Goal: Use online tool/utility: Utilize a website feature to perform a specific function

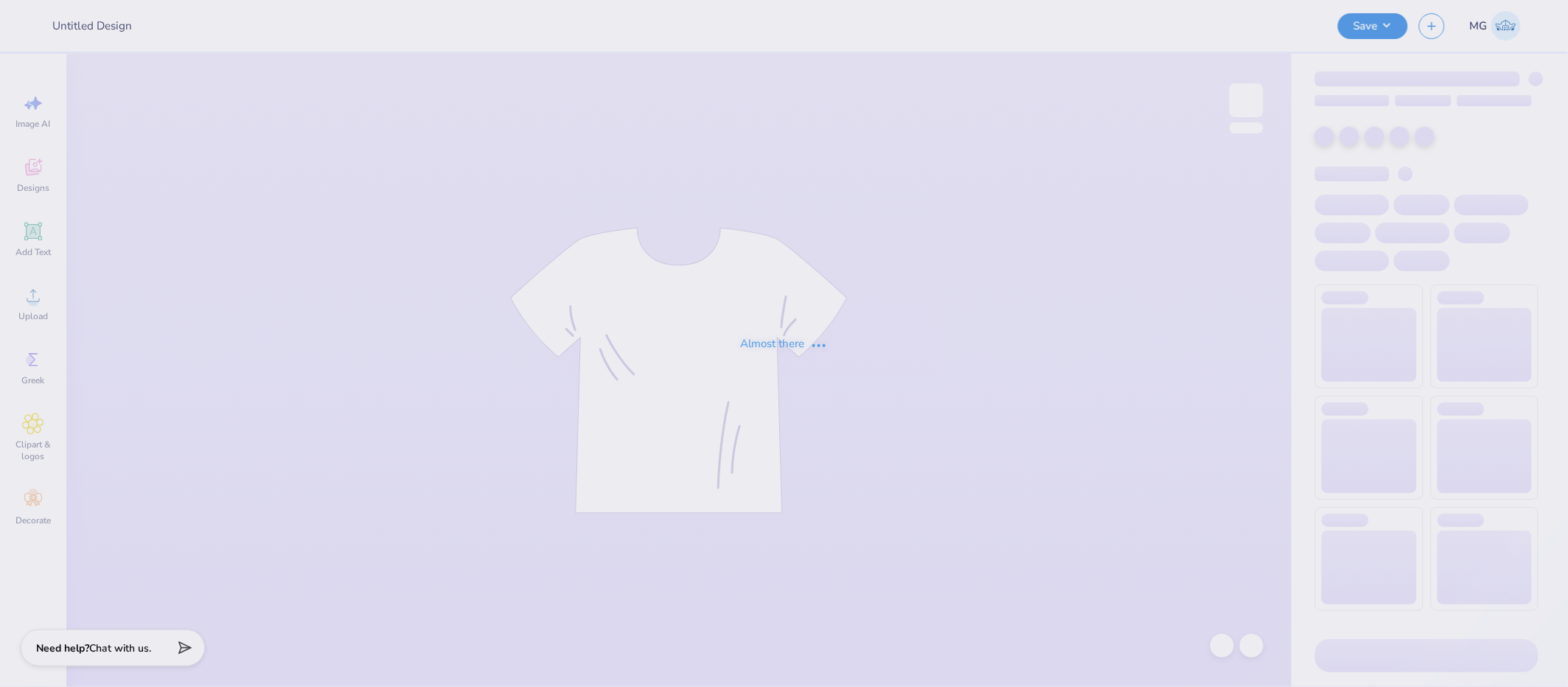
type input "fall25swimshirt"
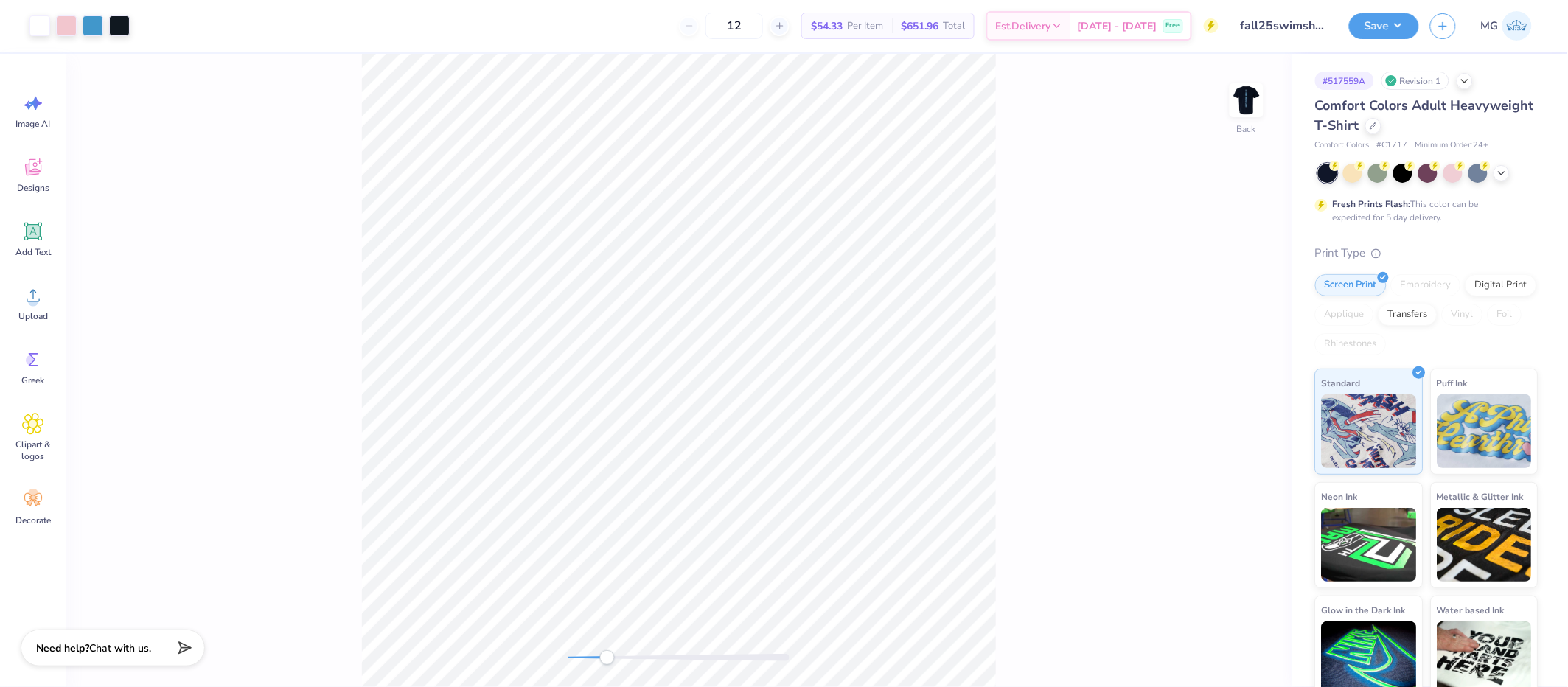
drag, startPoint x: 574, startPoint y: 653, endPoint x: 608, endPoint y: 656, distance: 34.1
click at [608, 656] on div "Accessibility label" at bounding box center [607, 658] width 15 height 15
click at [738, 677] on div "Back" at bounding box center [679, 370] width 1225 height 633
click at [491, 625] on div "Back" at bounding box center [679, 370] width 1225 height 633
click at [1245, 99] on img at bounding box center [1246, 100] width 59 height 59
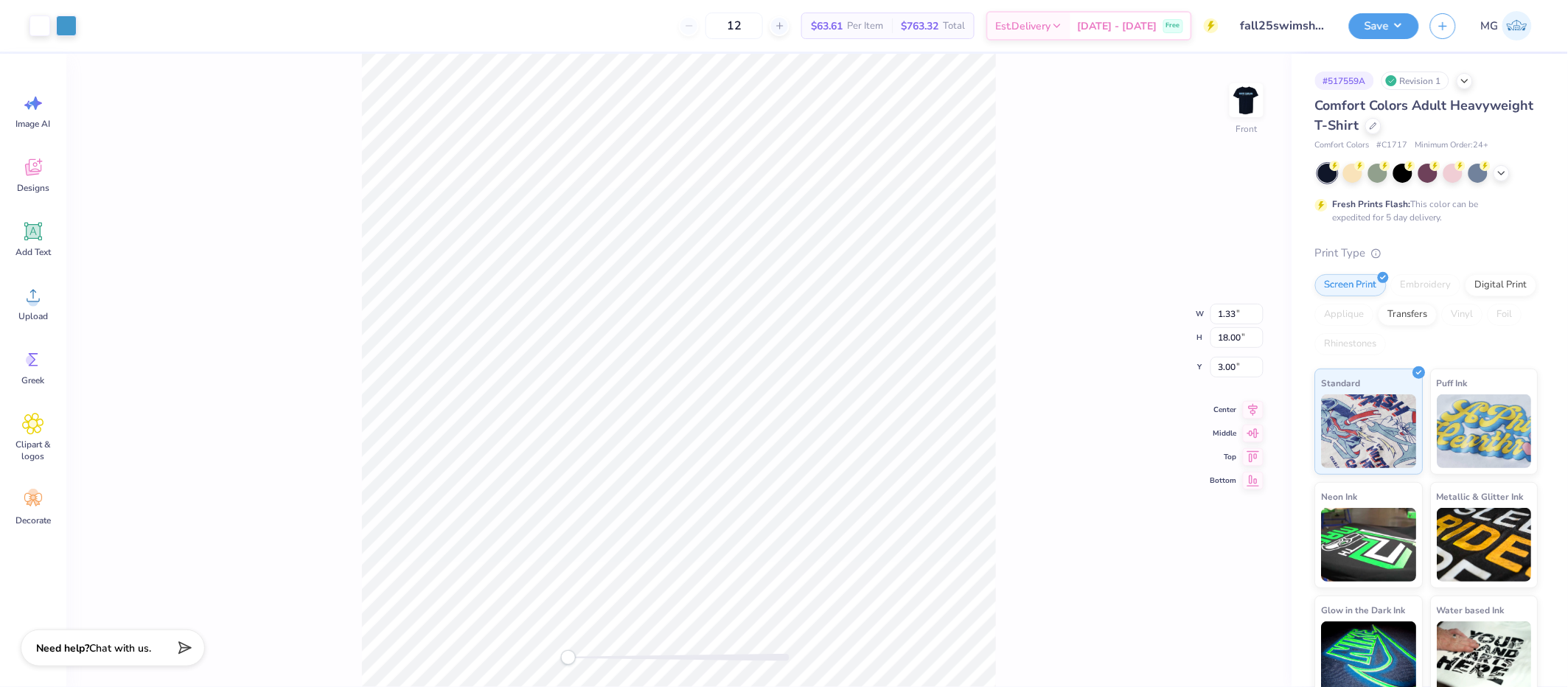
click at [1015, 269] on div "Front W 1.33 1.33 " H 18.00 18.00 " Y 3.00 3.00 " Center Middle Top Bottom" at bounding box center [679, 370] width 1225 height 633
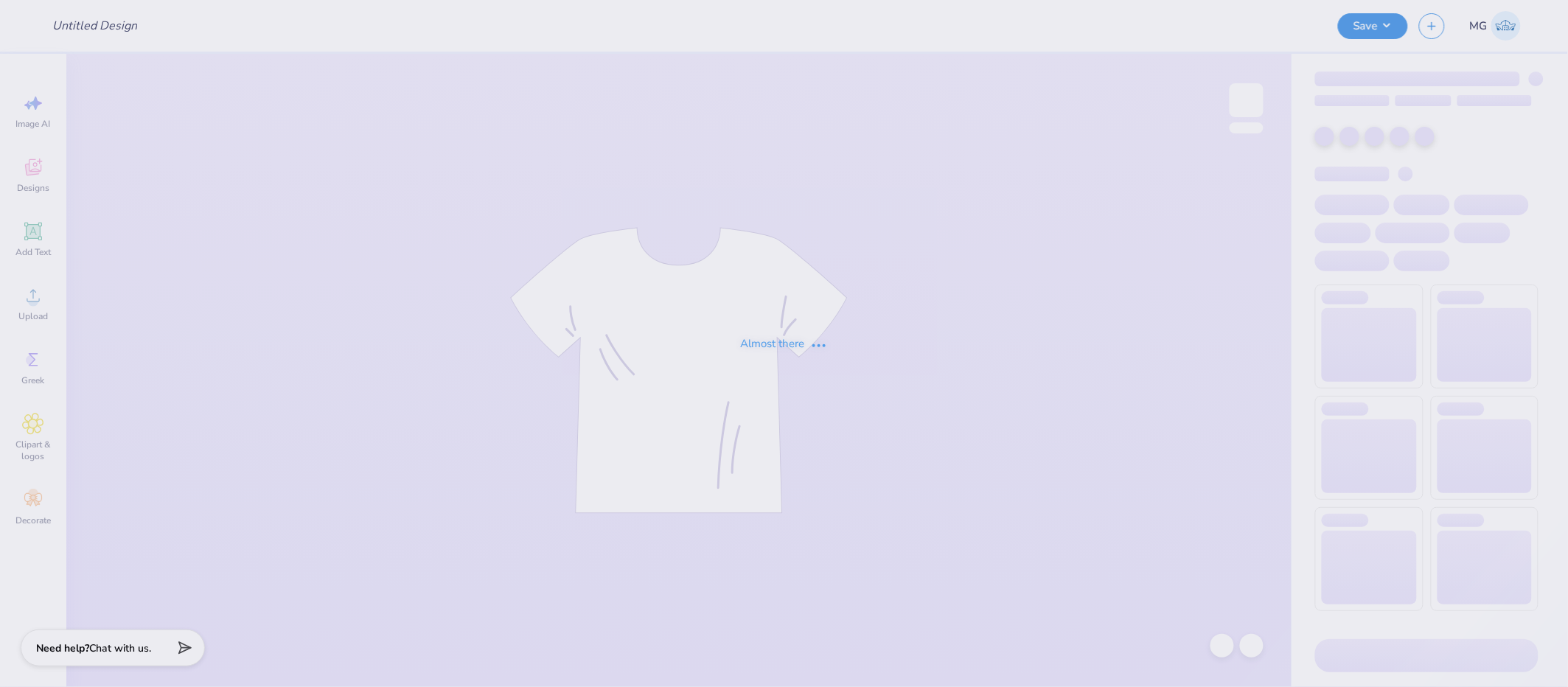
type input "THINK PINK TOP"
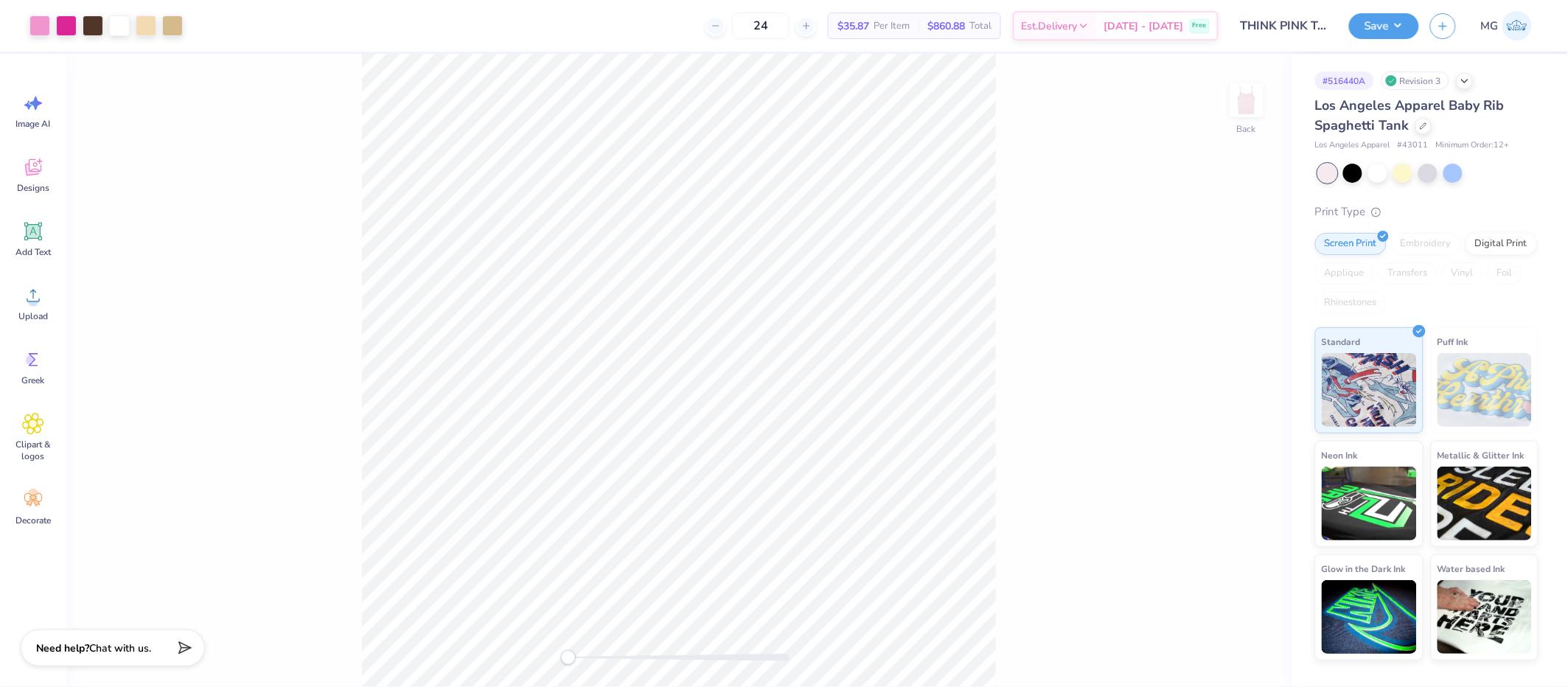
click at [1009, 344] on div "Back" at bounding box center [679, 370] width 1225 height 633
click at [649, 668] on div "Back" at bounding box center [679, 370] width 1225 height 633
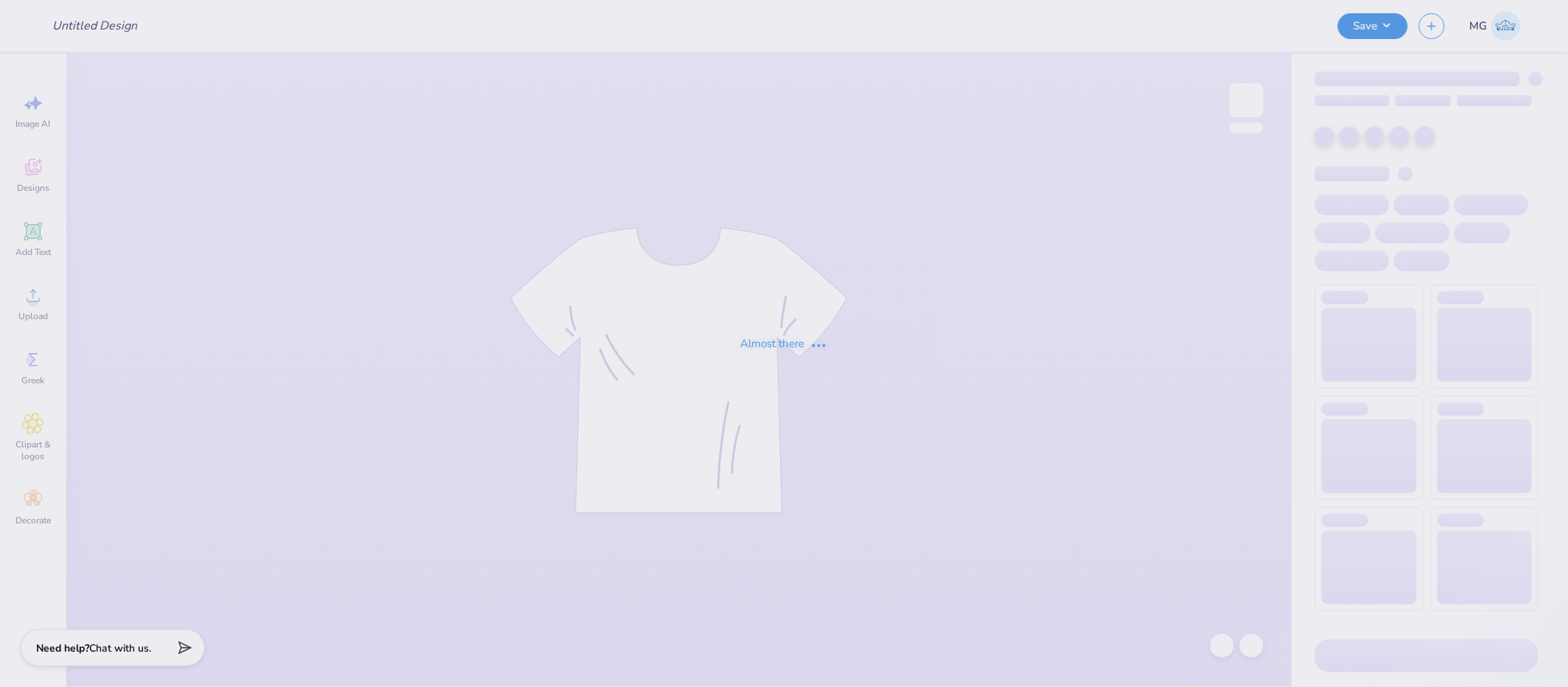
type input "kappa delta final hoco"
type input "GPHI fam weekend"
type input "12"
type input "GPHI fam weekend"
